Goal: Information Seeking & Learning: Find specific fact

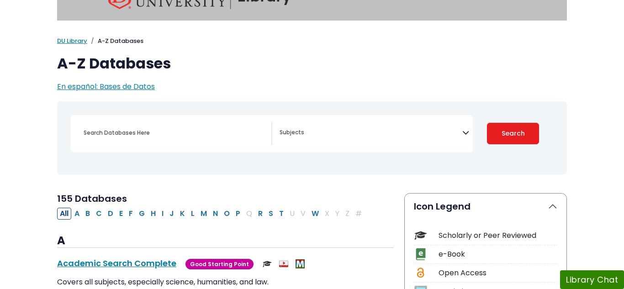
scroll to position [26, 0]
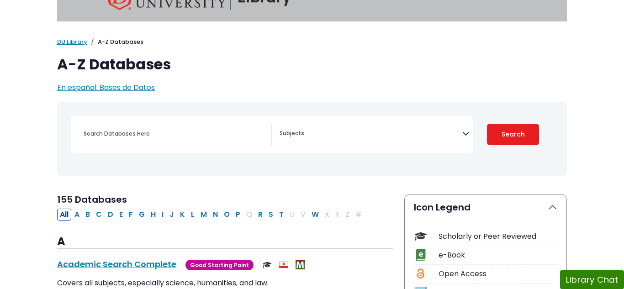
click at [343, 135] on textarea "Search" at bounding box center [370, 134] width 183 height 7
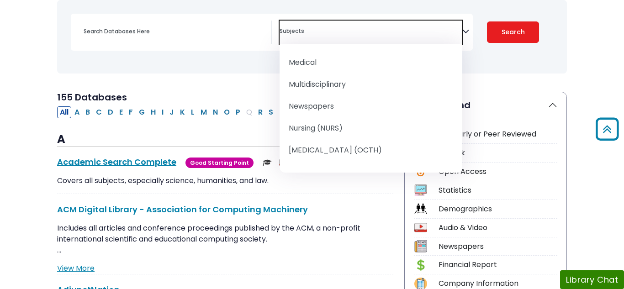
scroll to position [823, 0]
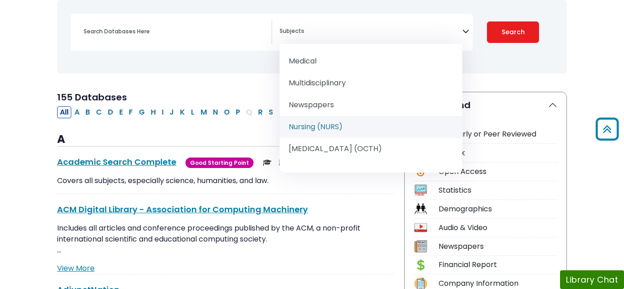
select select "219076"
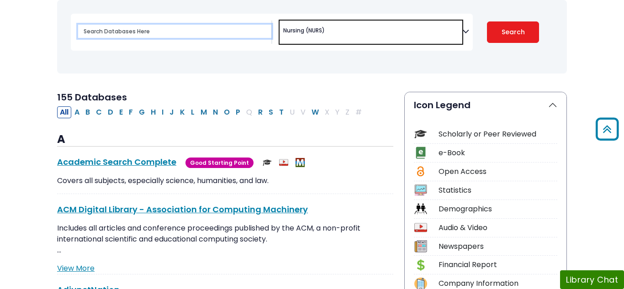
click at [183, 33] on input "Search database by title or keyword" at bounding box center [174, 31] width 193 height 13
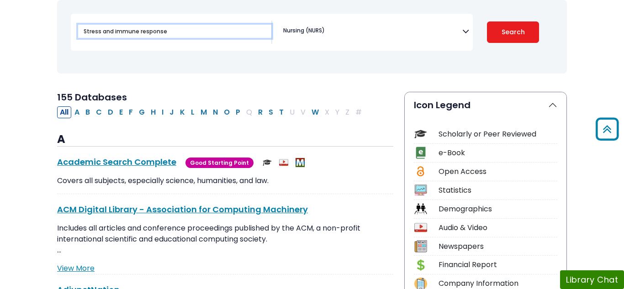
click at [487, 21] on button "Search" at bounding box center [513, 31] width 52 height 21
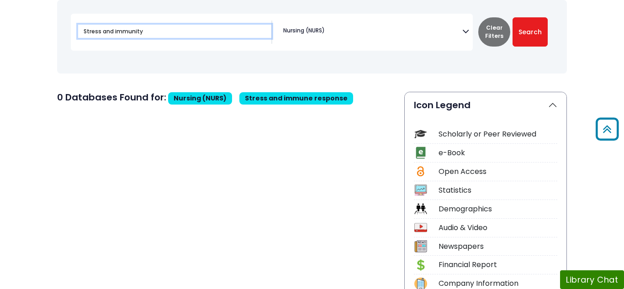
type input "Stress and immunity"
click at [512, 17] on button "Search" at bounding box center [529, 31] width 35 height 29
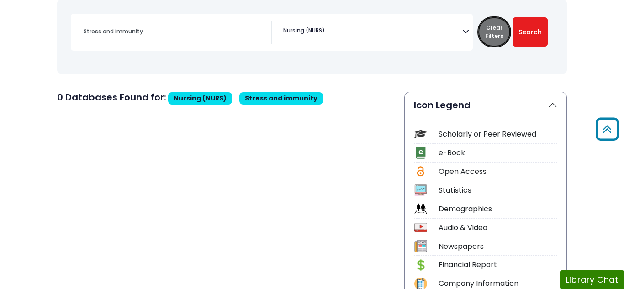
click at [484, 38] on button "Clear Filters" at bounding box center [494, 31] width 32 height 29
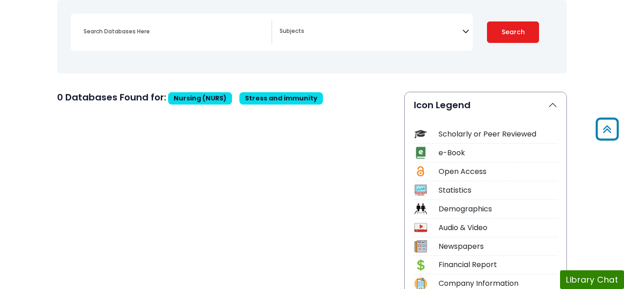
select select "Database Subject Filter"
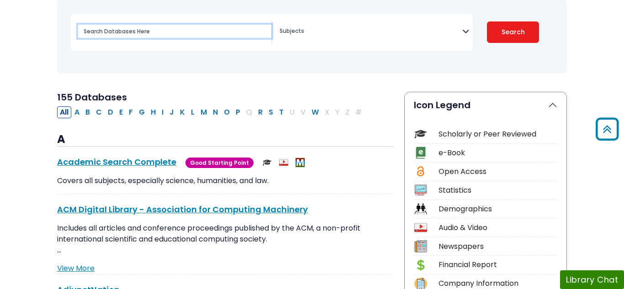
click at [148, 32] on input "Search database by title or keyword" at bounding box center [174, 31] width 193 height 13
type input "Stress and immunity"
click at [487, 21] on button "Search" at bounding box center [513, 31] width 52 height 21
select select "Database Subject Filter"
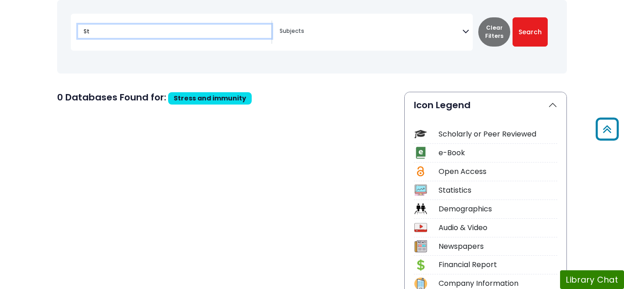
type input "S"
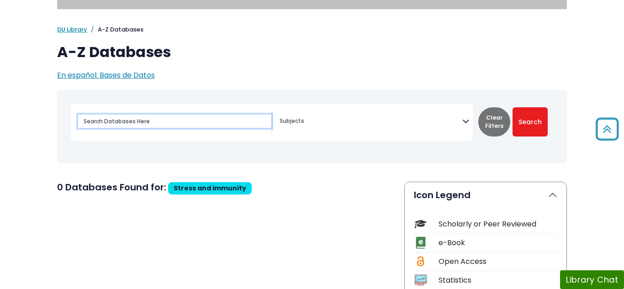
scroll to position [20, 0]
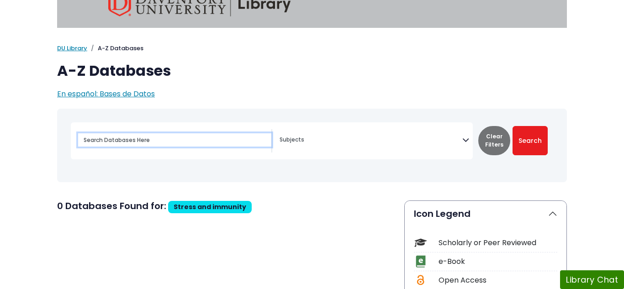
click at [190, 139] on input "Search database by title or keyword" at bounding box center [174, 139] width 193 height 13
type input "effects of stress on the immune system"
click at [512, 126] on button "Search" at bounding box center [529, 140] width 35 height 29
select select "Database Subject Filter"
type input "e"
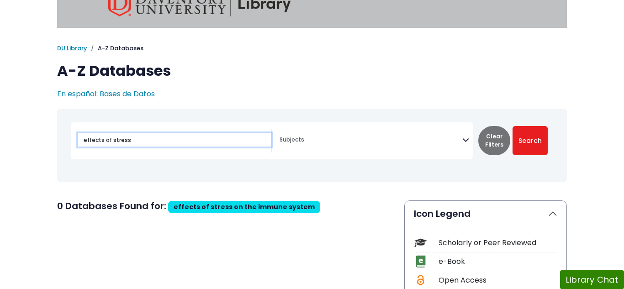
type input "effects of stress"
click at [512, 126] on button "Search" at bounding box center [529, 140] width 35 height 29
select select "Database Subject Filter"
type input "e"
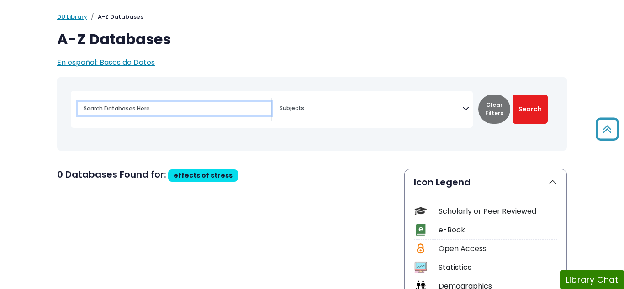
scroll to position [47, 0]
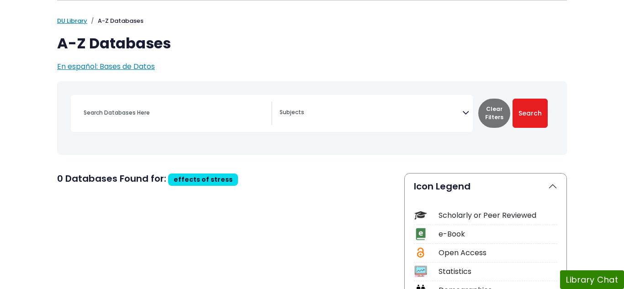
click at [461, 113] on textarea "Search" at bounding box center [370, 113] width 183 height 7
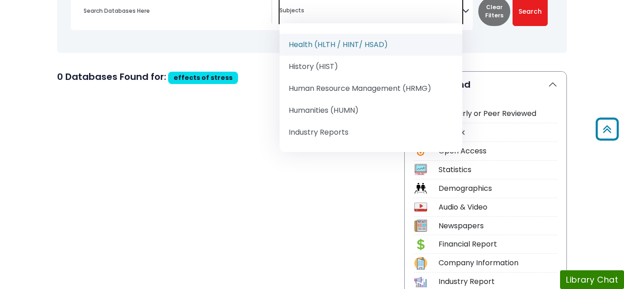
scroll to position [599, 0]
select select "219061"
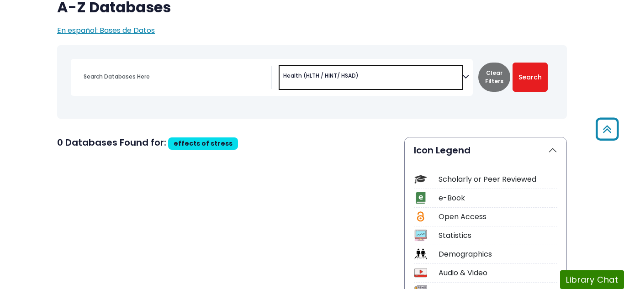
scroll to position [69, 0]
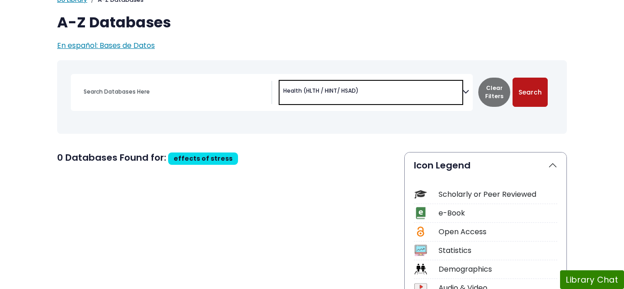
click at [538, 94] on button "Search" at bounding box center [529, 92] width 35 height 29
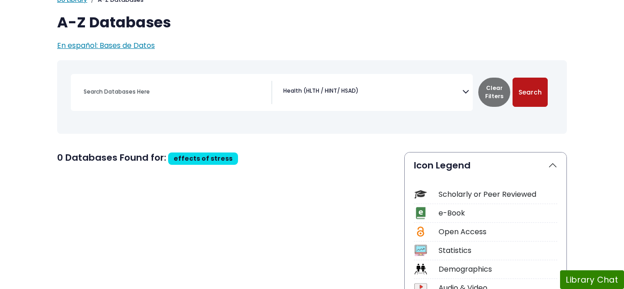
click at [538, 94] on button "Search" at bounding box center [529, 92] width 35 height 29
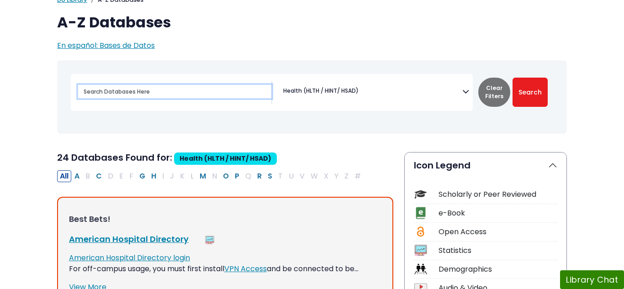
click at [142, 93] on input "Search database by title or keyword" at bounding box center [174, 91] width 193 height 13
click at [512, 78] on button "Search" at bounding box center [529, 92] width 35 height 29
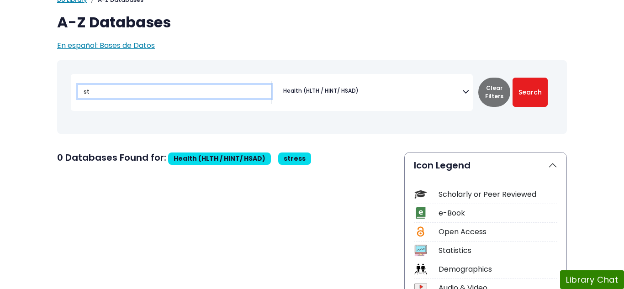
type input "s"
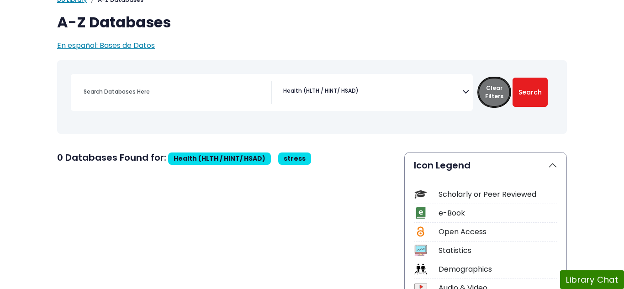
click at [487, 91] on button "Clear Filters" at bounding box center [494, 92] width 32 height 29
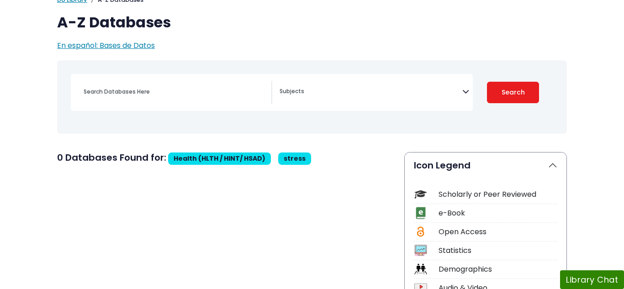
select select "Database Subject Filter"
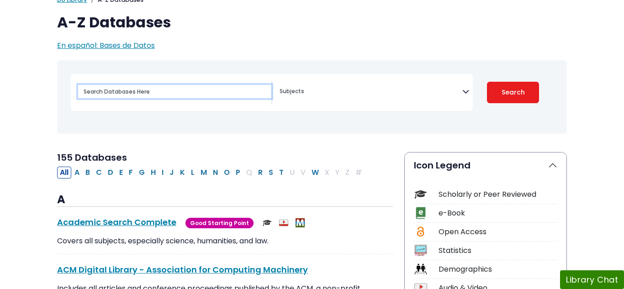
click at [153, 92] on input "Search database by title or keyword" at bounding box center [174, 91] width 193 height 13
type input "immune system"
click at [487, 82] on button "Search" at bounding box center [513, 92] width 52 height 21
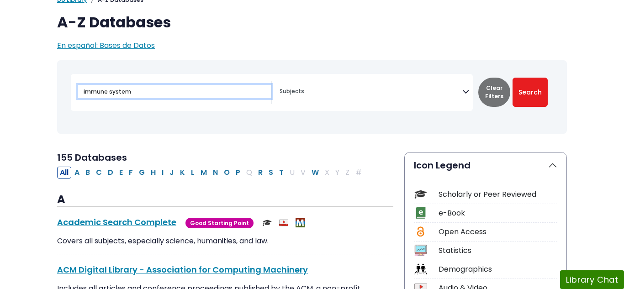
select select "Database Subject Filter"
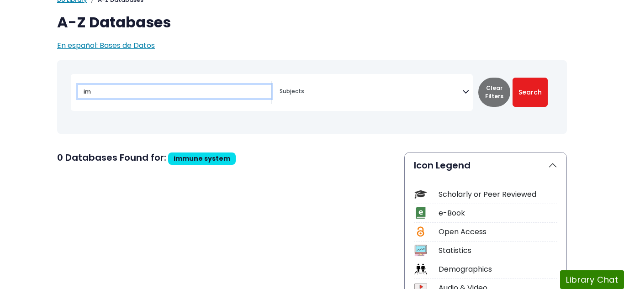
type input "i"
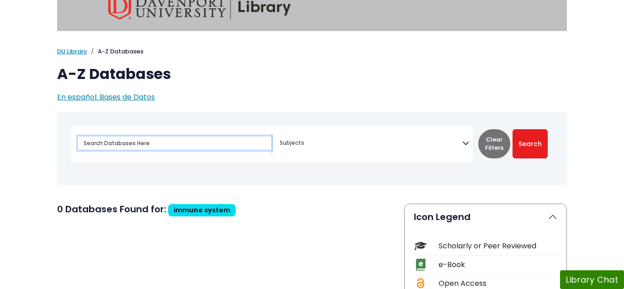
scroll to position [16, 0]
